Goal: Obtain resource: Download file/media

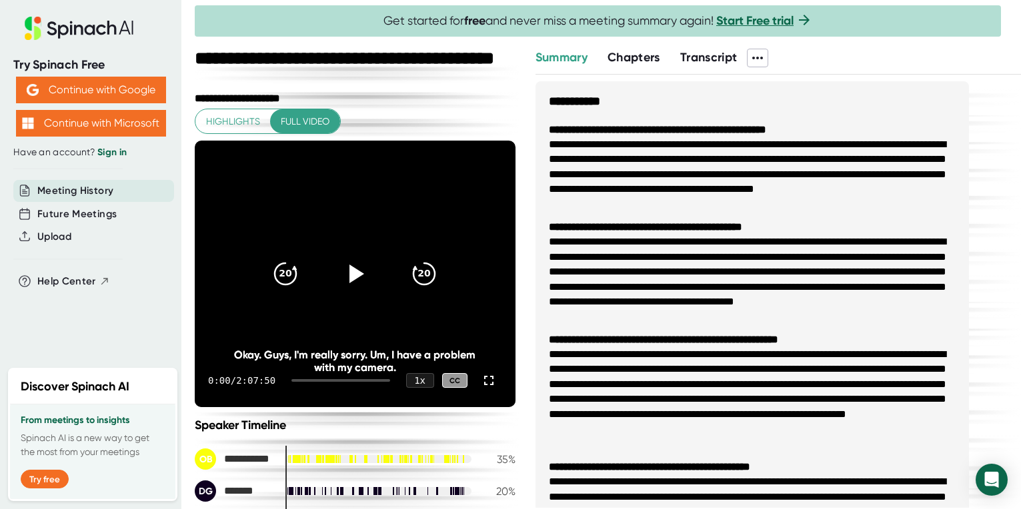
click at [644, 59] on span "Chapters" at bounding box center [633, 57] width 53 height 15
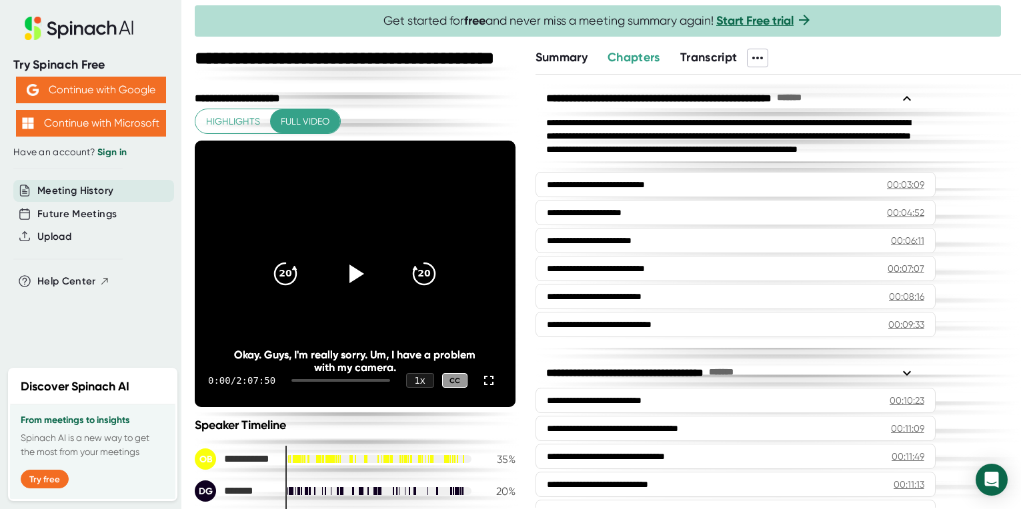
click at [572, 57] on span "Summary" at bounding box center [561, 57] width 52 height 15
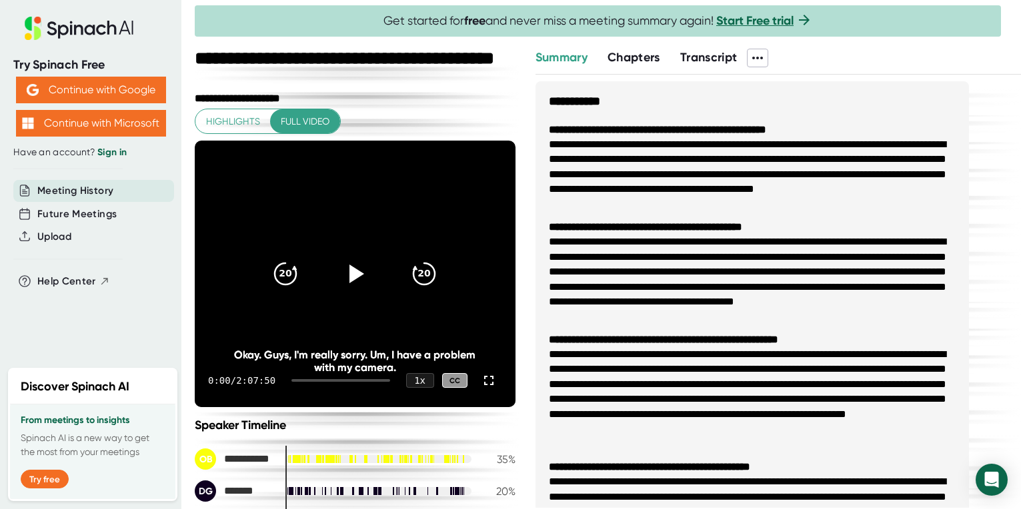
click at [747, 55] on div at bounding box center [742, 58] width 10 height 19
click at [756, 57] on icon at bounding box center [757, 58] width 11 height 3
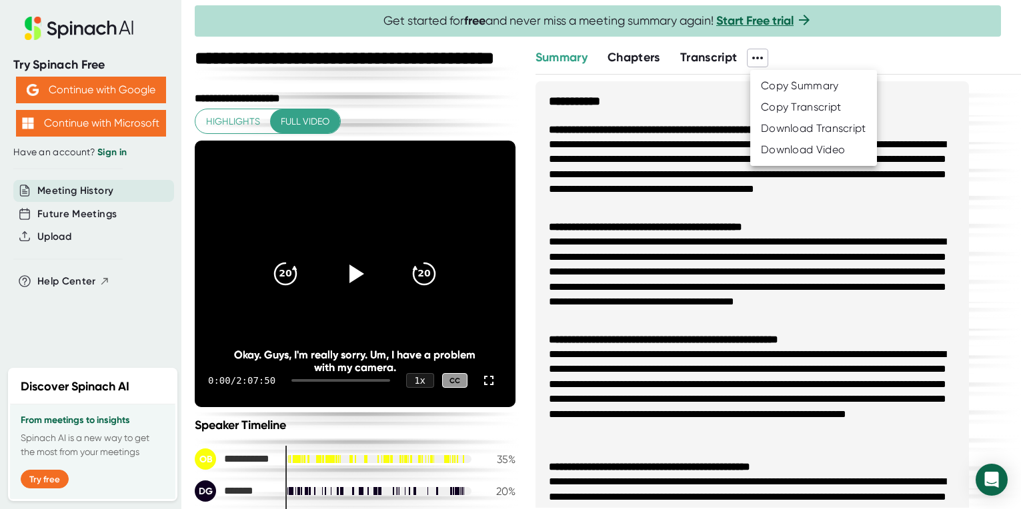
click at [771, 125] on div "Download Transcript" at bounding box center [813, 128] width 105 height 13
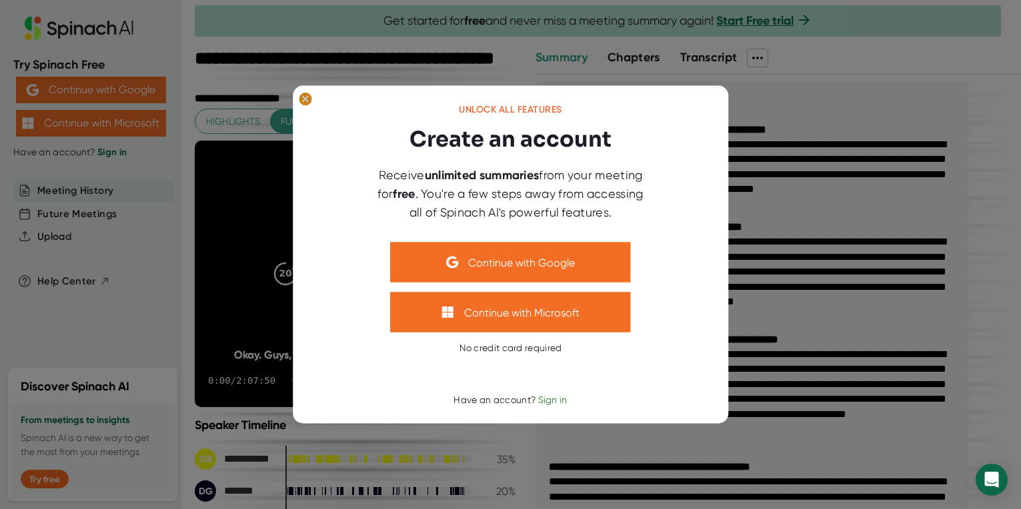
click at [307, 97] on ellipse at bounding box center [305, 99] width 13 height 13
